Goal: Obtain resource: Download file/media

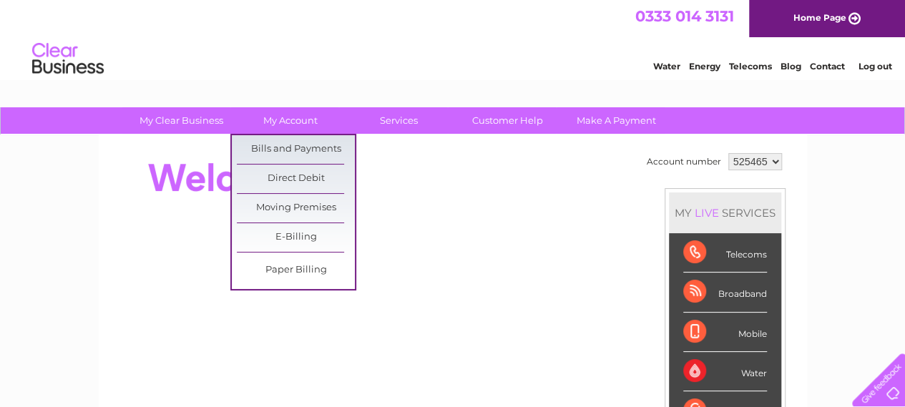
click at [295, 148] on link "Bills and Payments" at bounding box center [296, 149] width 118 height 29
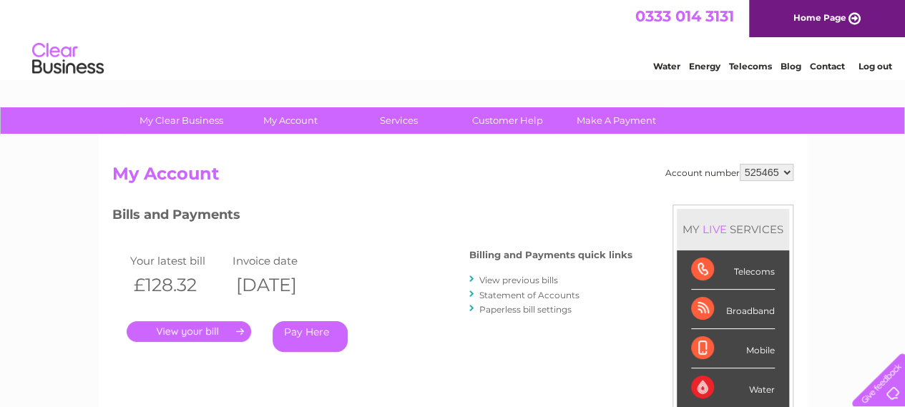
click at [222, 337] on link "." at bounding box center [189, 331] width 125 height 21
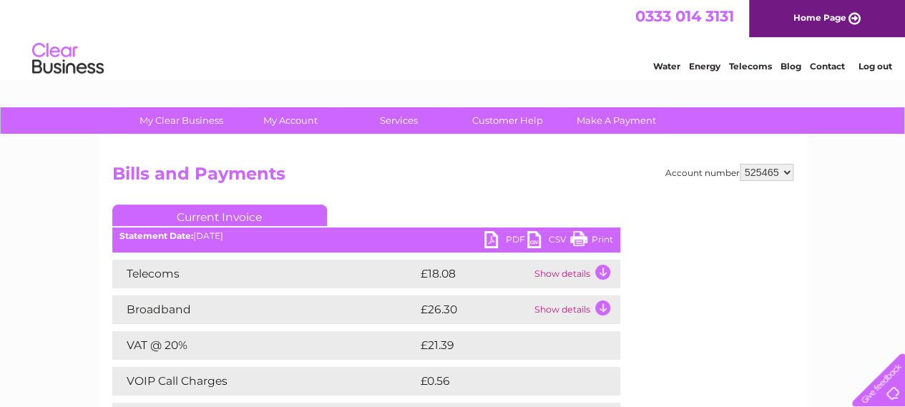
click at [589, 244] on link "Print" at bounding box center [591, 241] width 43 height 21
click at [497, 241] on link "PDF" at bounding box center [506, 241] width 43 height 21
